Goal: Transaction & Acquisition: Book appointment/travel/reservation

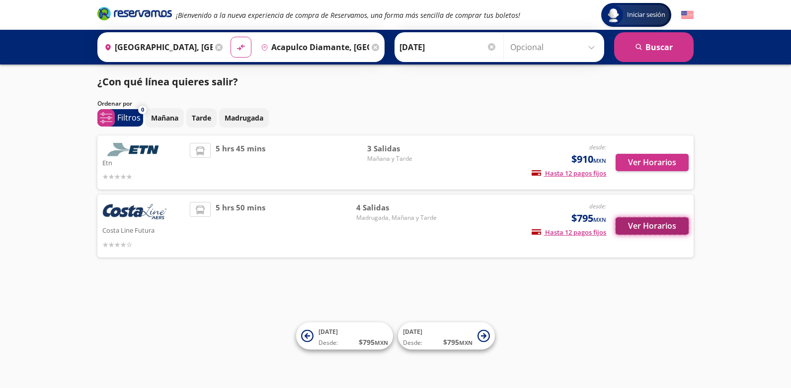
click at [645, 230] on button "Ver Horarios" at bounding box center [651, 226] width 73 height 17
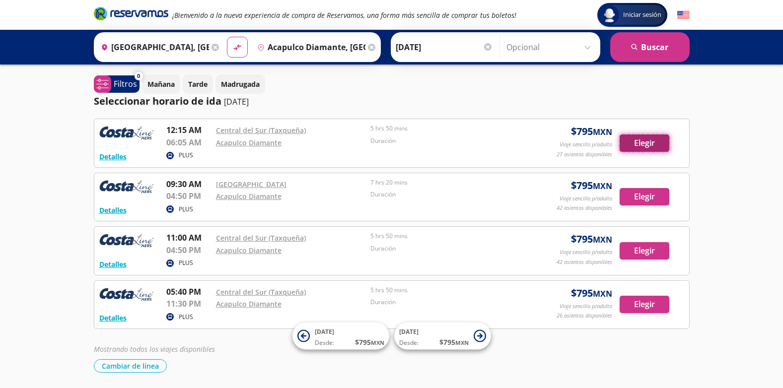
click at [654, 144] on button "Elegir" at bounding box center [645, 143] width 50 height 17
